Goal: Transaction & Acquisition: Purchase product/service

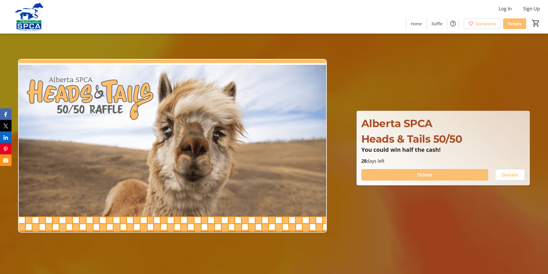
click at [429, 172] on span "Tickets" at bounding box center [424, 174] width 15 height 7
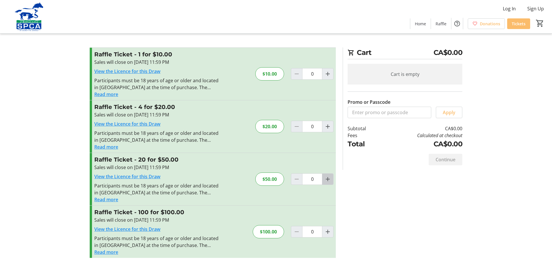
click at [329, 178] on mat-icon "Increment by one" at bounding box center [327, 179] width 7 height 7
type input "1"
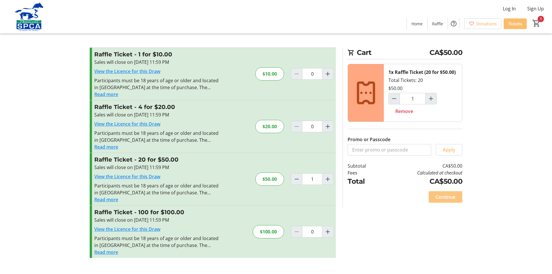
click at [446, 196] on span "Continue" at bounding box center [445, 196] width 20 height 7
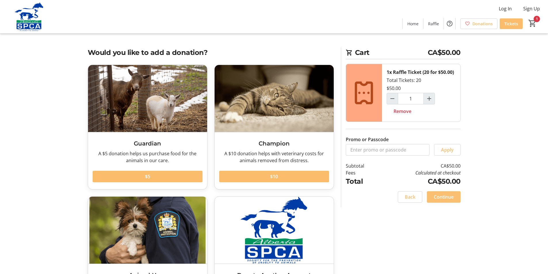
click at [445, 197] on span "Continue" at bounding box center [443, 196] width 20 height 7
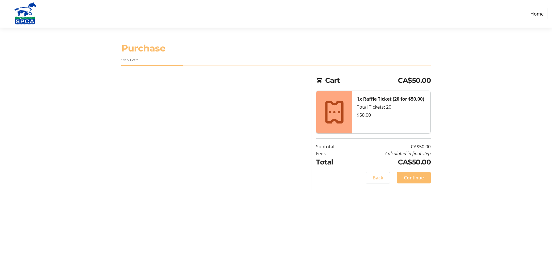
select select "CA"
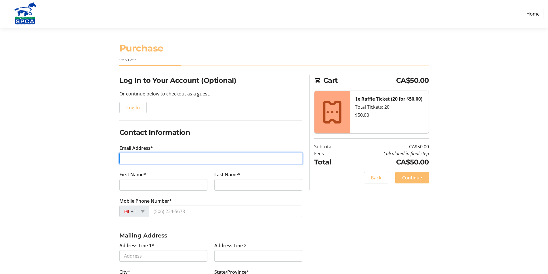
click at [135, 158] on input "Email Address*" at bounding box center [210, 158] width 183 height 11
type input "[EMAIL_ADDRESS][DOMAIN_NAME]"
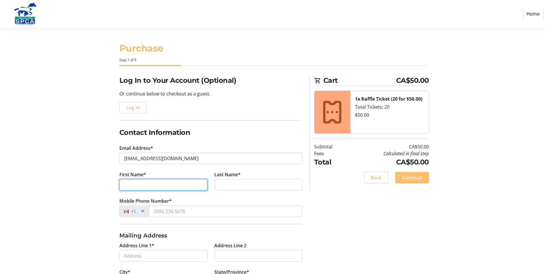
click at [126, 187] on input "First Name*" at bounding box center [163, 184] width 88 height 11
type input "[PERSON_NAME]"
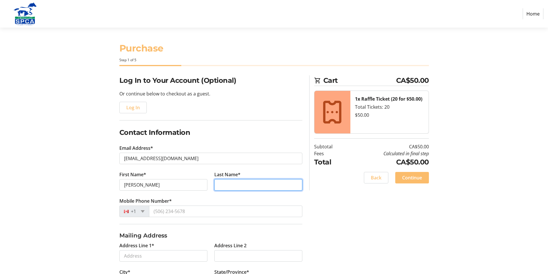
click at [230, 185] on input "Last Name*" at bounding box center [258, 184] width 88 height 11
type input "[PERSON_NAME]"
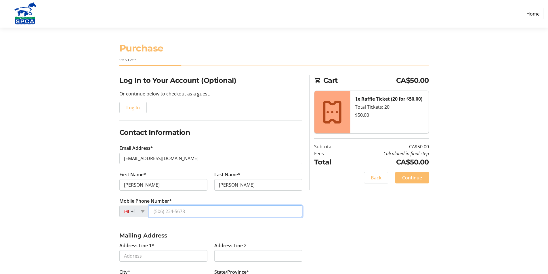
click at [152, 210] on input "Mobile Phone Number*" at bounding box center [225, 211] width 153 height 11
type input "[PHONE_NUMBER]"
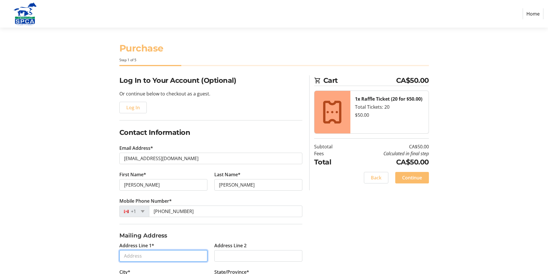
click at [132, 257] on input "Address Line 1*" at bounding box center [163, 255] width 88 height 11
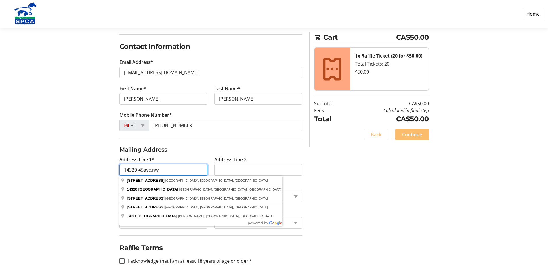
scroll to position [86, 0]
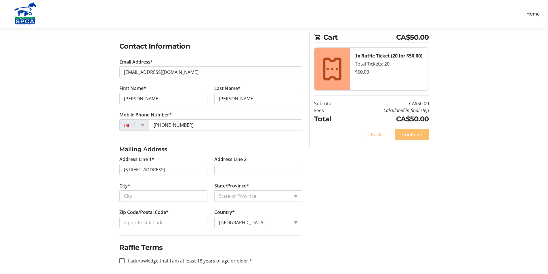
type input "[STREET_ADDRESS]"
type input "[GEOGRAPHIC_DATA]"
select select "AB"
click at [146, 223] on input "T6P 1C6" at bounding box center [163, 222] width 88 height 11
type input "T6h0h8"
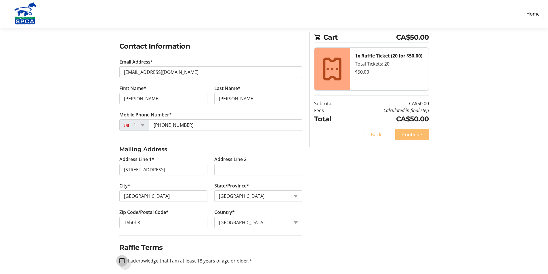
click at [121, 260] on input "I acknowledge that I am at least 18 years of age or older.*" at bounding box center [121, 260] width 5 height 5
checkbox input "true"
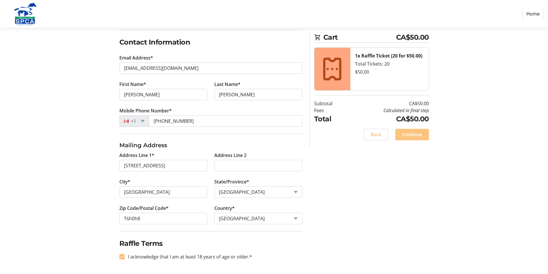
click at [411, 133] on span "Continue" at bounding box center [412, 134] width 20 height 7
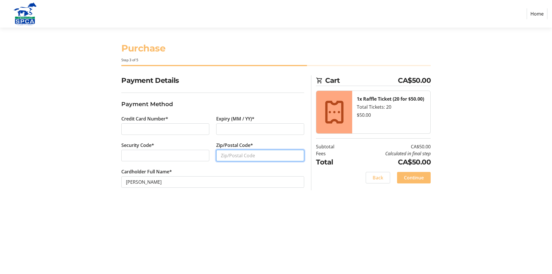
click at [226, 156] on input "Zip/Postal Code*" at bounding box center [260, 155] width 88 height 11
type input "t6h0h8"
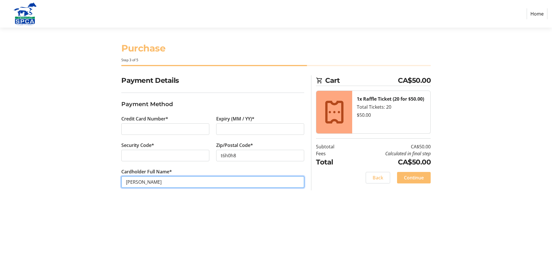
click at [162, 181] on input "[PERSON_NAME]" at bounding box center [212, 181] width 183 height 11
type input "[PERSON_NAME]"
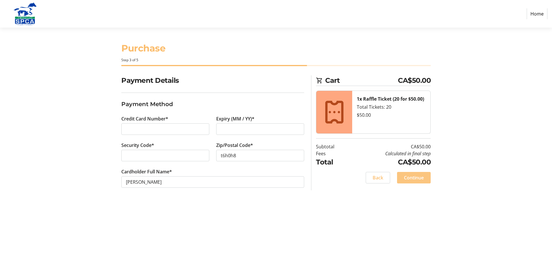
click at [412, 177] on span "Continue" at bounding box center [414, 177] width 20 height 7
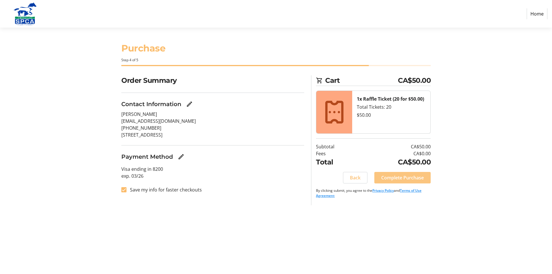
click at [394, 177] on span "Complete Purchase" at bounding box center [402, 177] width 43 height 7
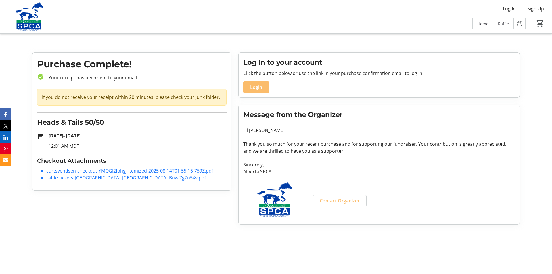
click at [154, 171] on link "curtsvendsen-checkout-YMQGJ2fbhgj-itemized-2025-08-14T01-55-16-759Z.pdf" at bounding box center [129, 171] width 167 height 6
